Goal: Complete application form

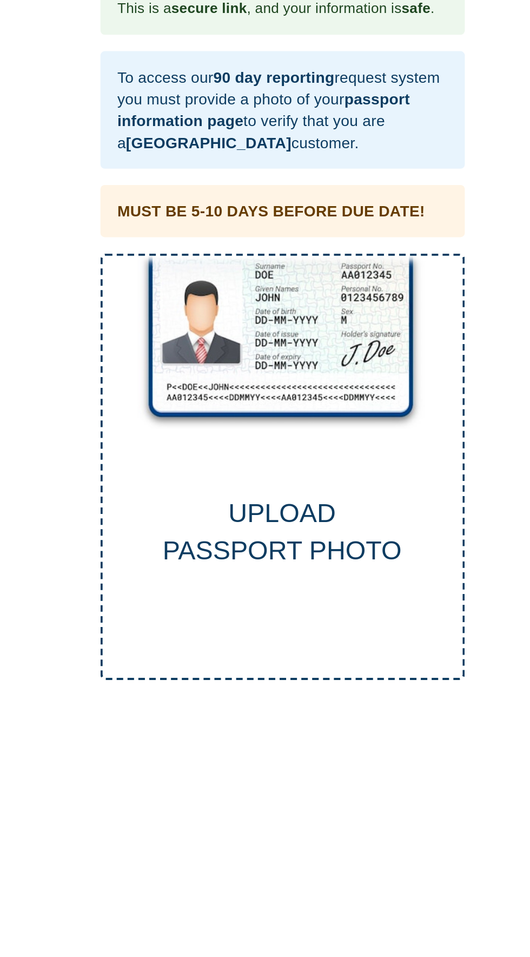
click at [282, 247] on div "UPLOAD PASSPORT PHOTO" at bounding box center [265, 251] width 181 height 213
click at [274, 234] on div "UPLOAD PASSPORT PHOTO" at bounding box center [265, 251] width 181 height 213
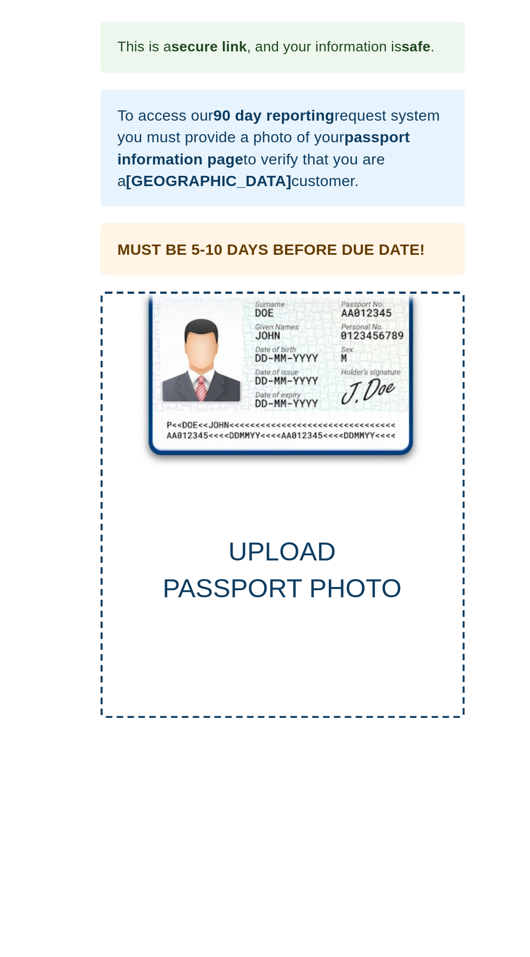
click at [280, 277] on div "UPLOAD PASSPORT PHOTO" at bounding box center [265, 283] width 179 height 37
click at [289, 264] on div "UPLOAD PASSPORT PHOTO" at bounding box center [265, 251] width 181 height 213
click at [222, 192] on div "UPLOAD PASSPORT PHOTO" at bounding box center [265, 251] width 181 height 213
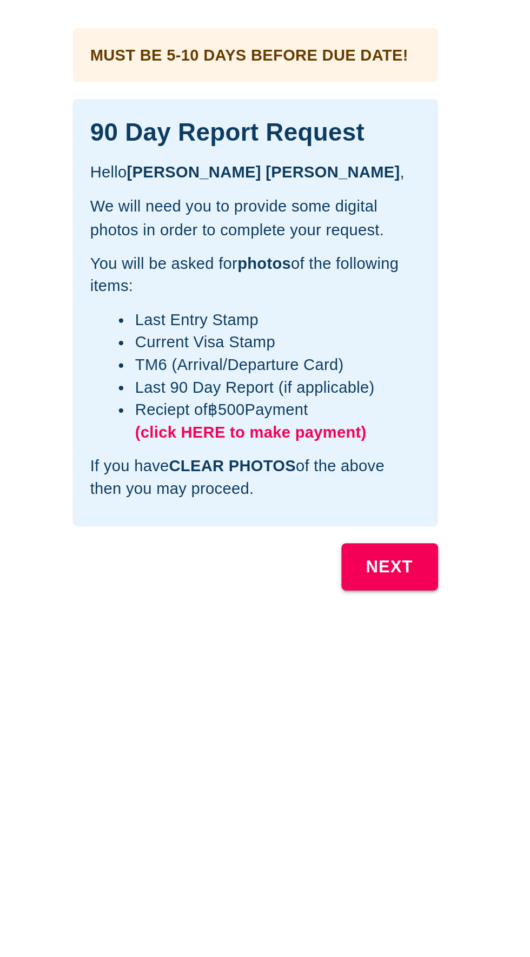
click at [336, 269] on b "NEXT" at bounding box center [330, 273] width 23 height 14
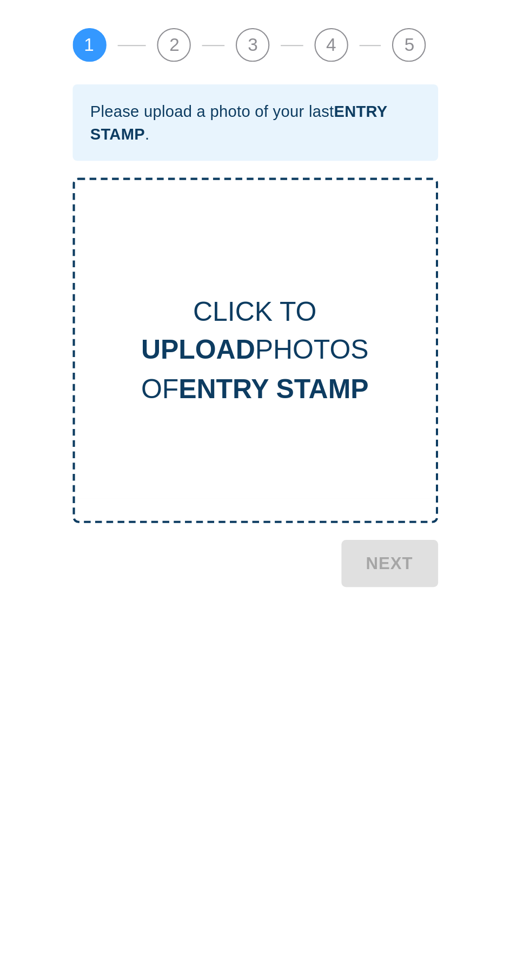
click at [248, 164] on b "UPLOAD" at bounding box center [237, 168] width 55 height 15
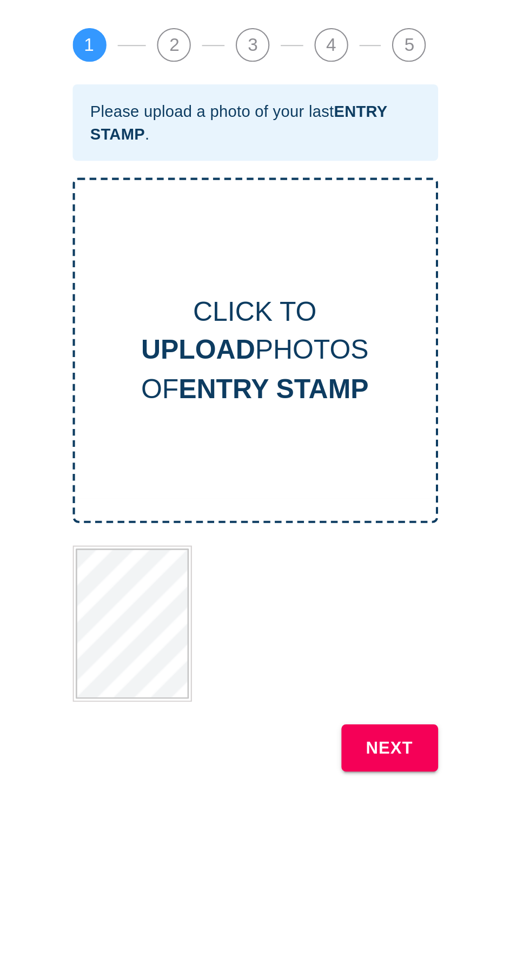
click at [255, 172] on b "UPLOAD" at bounding box center [237, 168] width 55 height 15
click at [331, 356] on b "NEXT" at bounding box center [330, 360] width 23 height 14
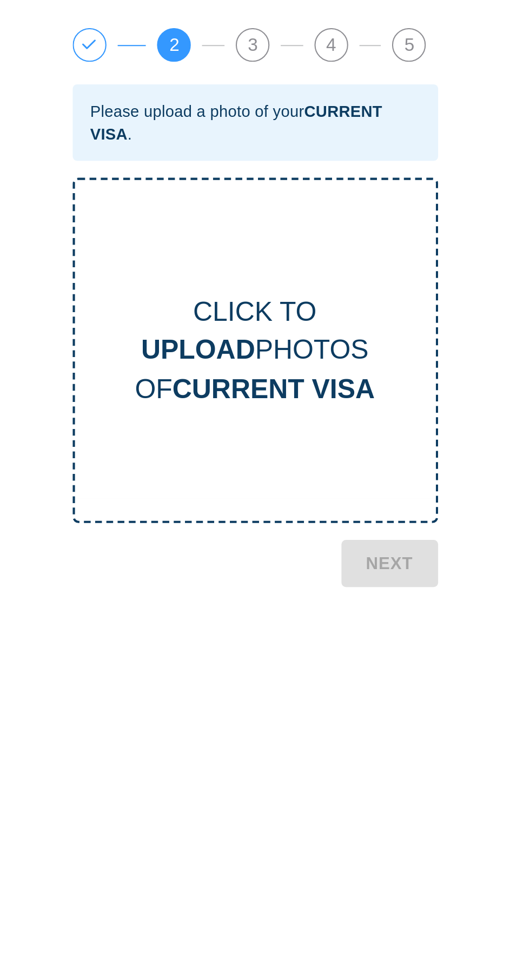
click at [224, 167] on b "UPLOAD" at bounding box center [237, 168] width 55 height 15
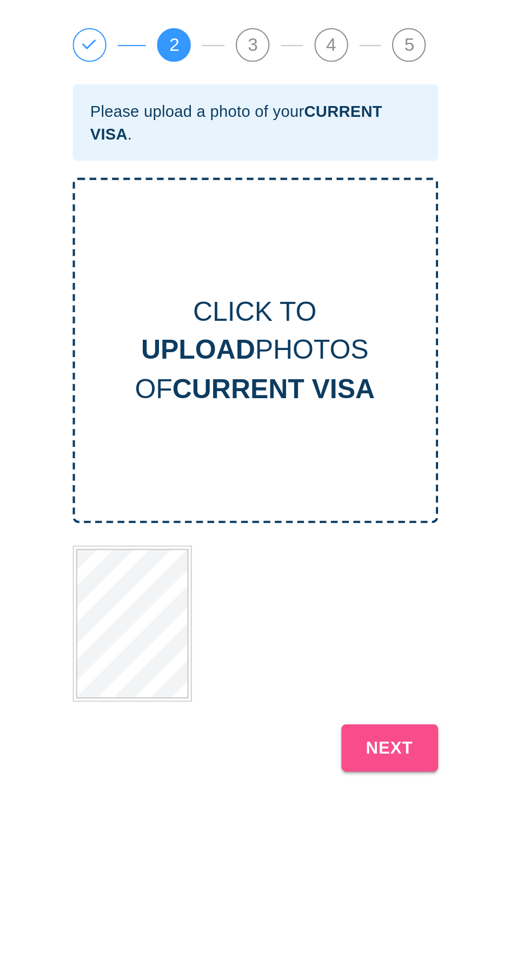
click at [329, 357] on b "NEXT" at bounding box center [330, 360] width 23 height 14
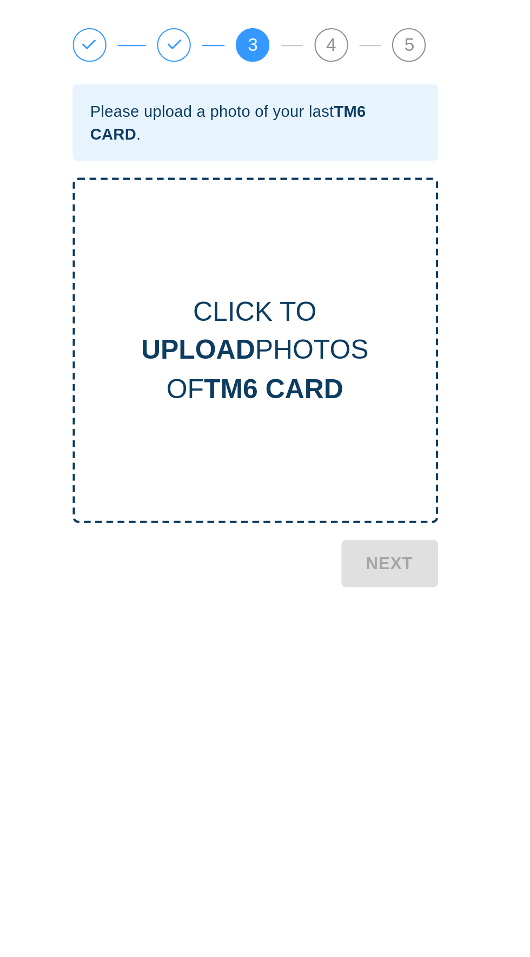
click at [239, 186] on div "CLICK TO UPLOAD PHOTOS OF TM6 CARD" at bounding box center [266, 169] width 174 height 56
click at [227, 162] on b "UPLOAD" at bounding box center [237, 168] width 55 height 15
